Goal: Navigation & Orientation: Find specific page/section

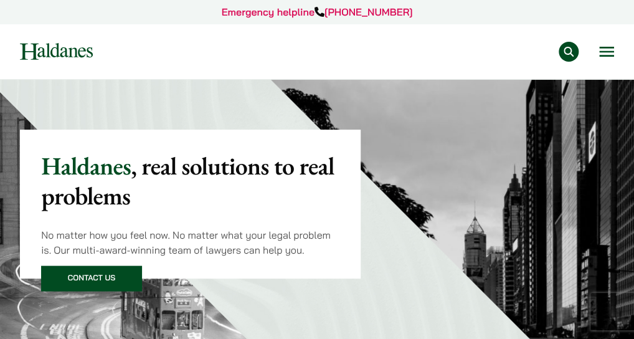
click at [605, 57] on button "Open menu" at bounding box center [606, 52] width 15 height 10
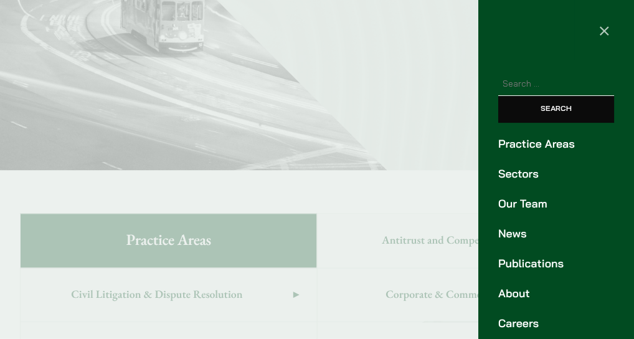
scroll to position [321, 0]
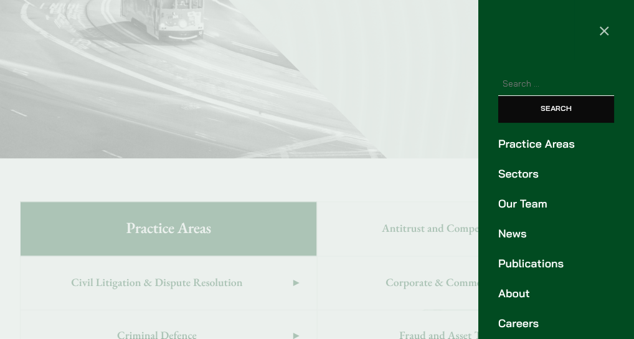
click at [536, 212] on link "Our Team" at bounding box center [556, 204] width 116 height 17
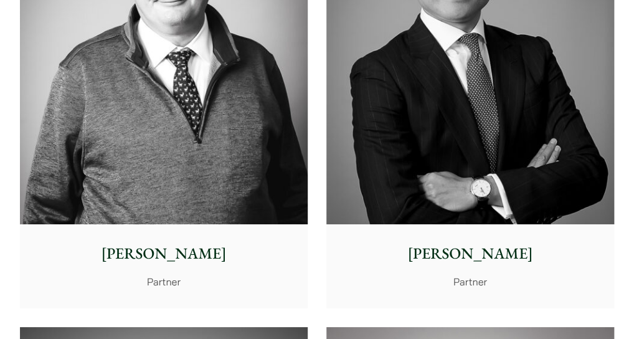
scroll to position [1355, 0]
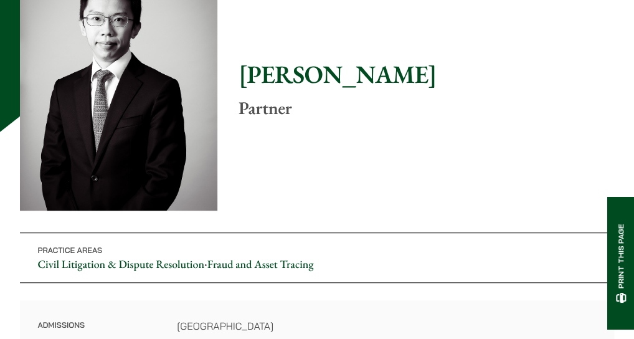
scroll to position [135, 0]
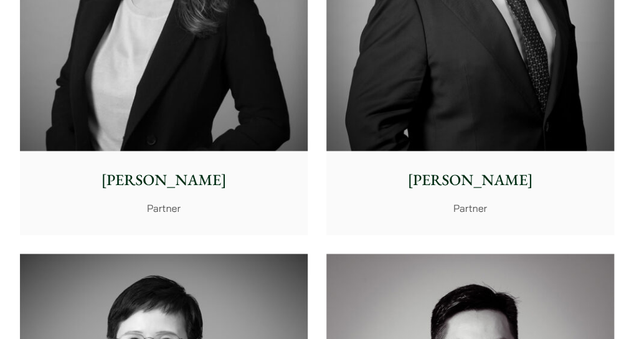
scroll to position [3718, 0]
